Goal: Information Seeking & Learning: Learn about a topic

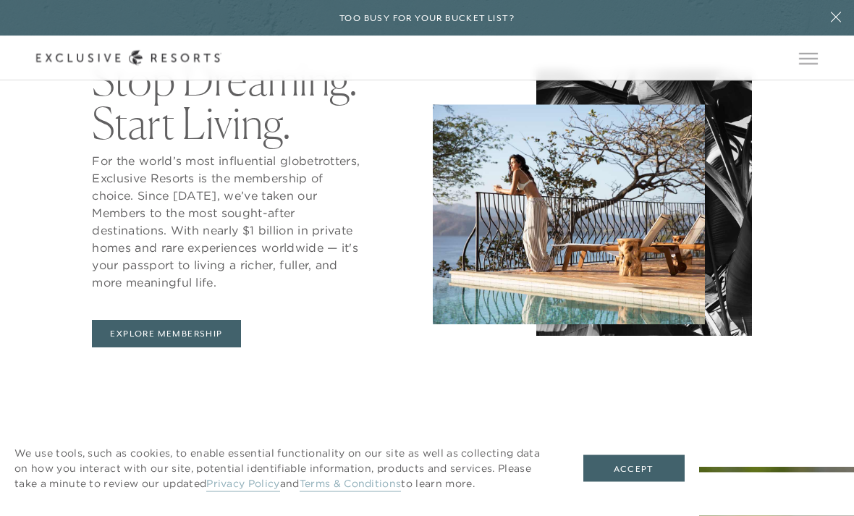
click at [642, 457] on button "Accept" at bounding box center [634, 469] width 101 height 28
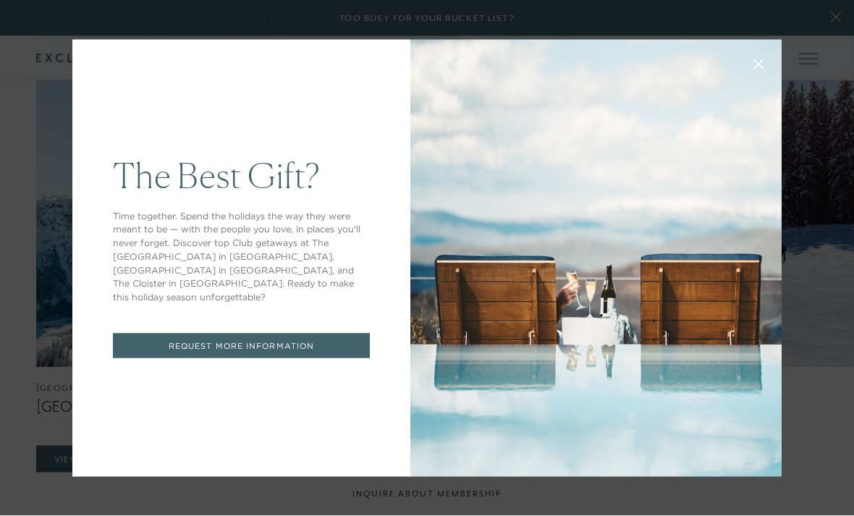
click at [745, 77] on button at bounding box center [758, 63] width 35 height 35
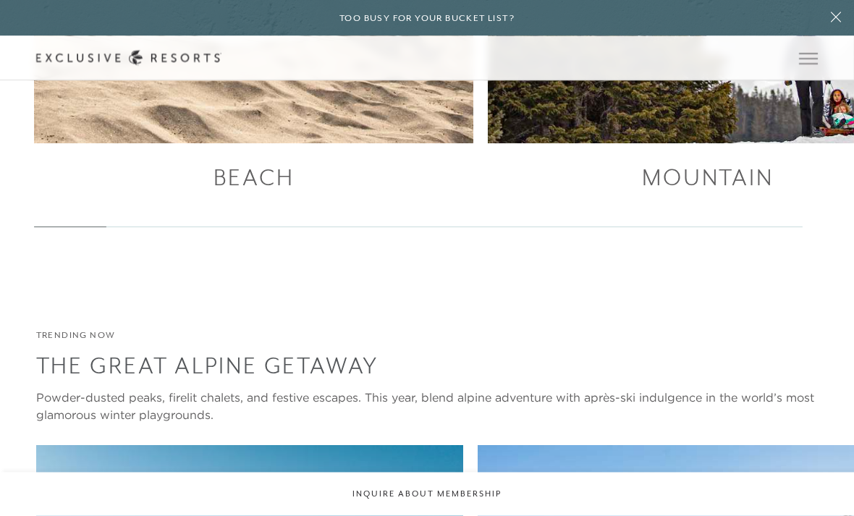
scroll to position [2098, 0]
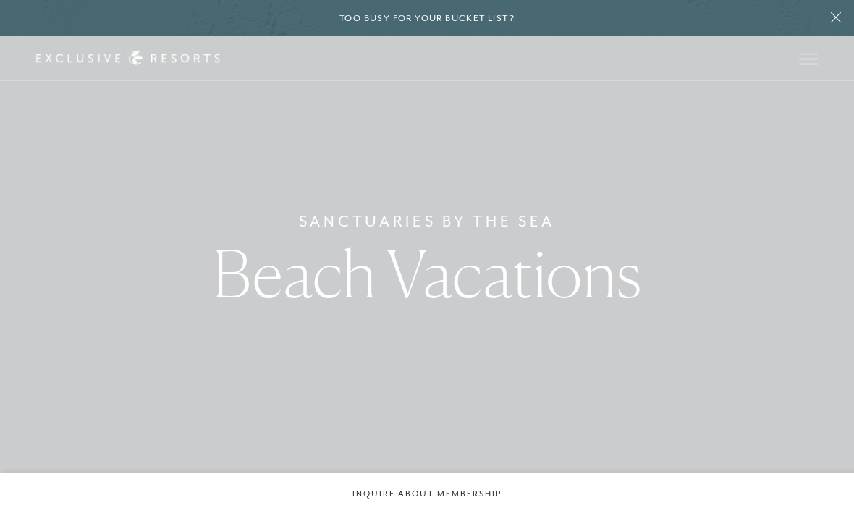
click at [804, 54] on span "Open navigation" at bounding box center [808, 54] width 19 height 1
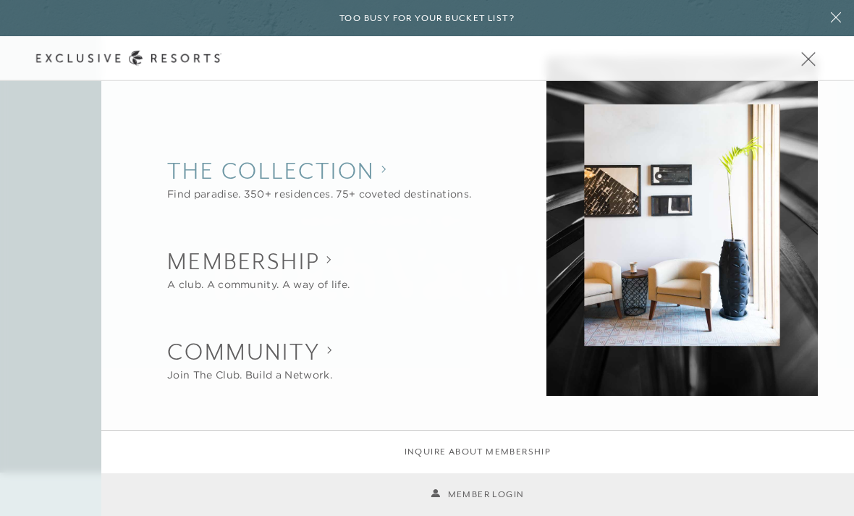
click at [365, 180] on collection "The Collection" at bounding box center [319, 171] width 304 height 32
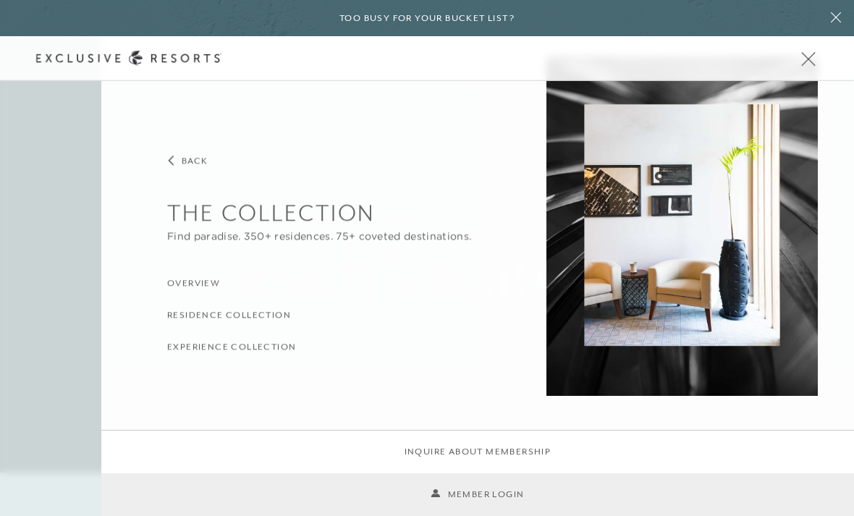
click at [266, 313] on h3 "Residence Collection" at bounding box center [229, 315] width 124 height 14
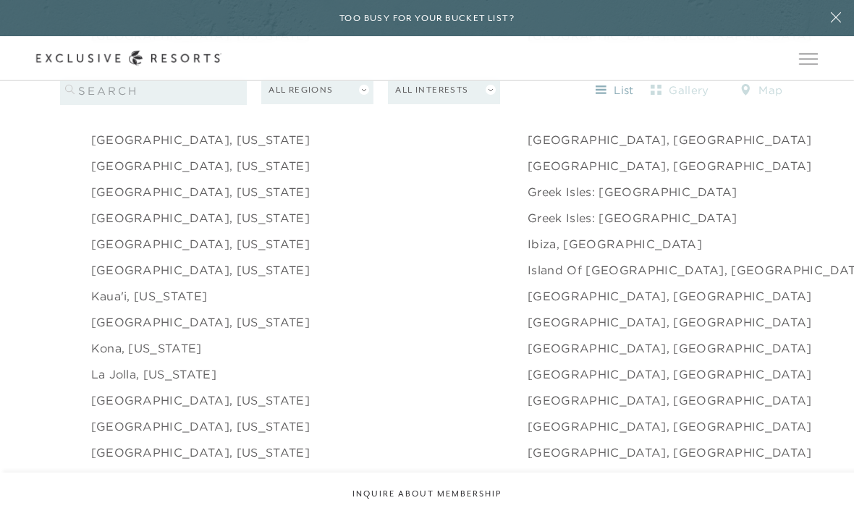
scroll to position [1613, 0]
click at [528, 203] on link "Greek Isles: [GEOGRAPHIC_DATA]" at bounding box center [633, 193] width 210 height 17
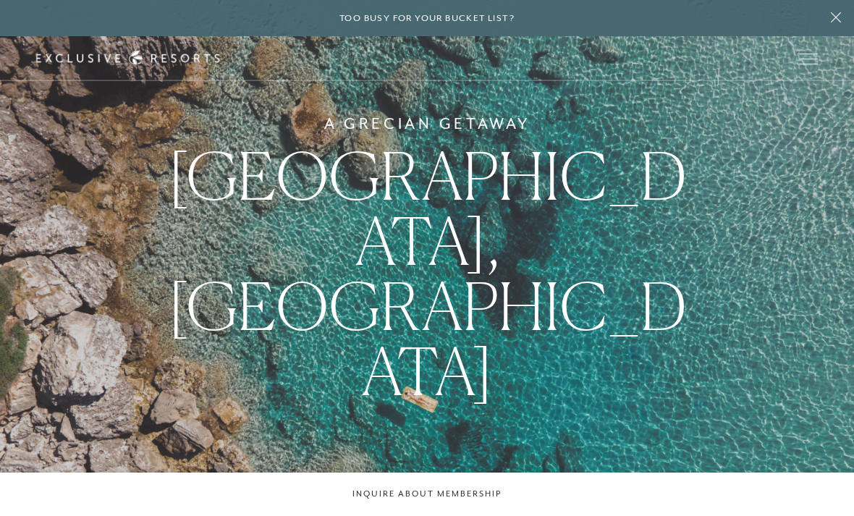
scroll to position [1614, 0]
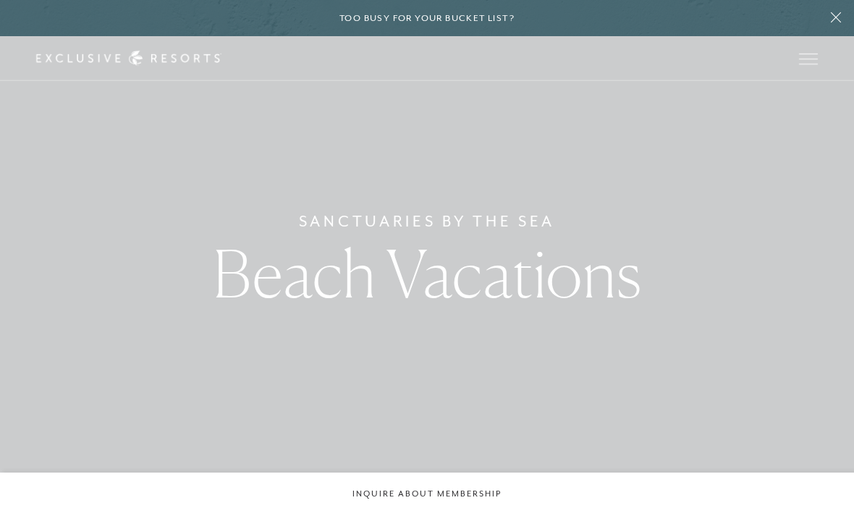
scroll to position [2098, 0]
